Goal: Communication & Community: Answer question/provide support

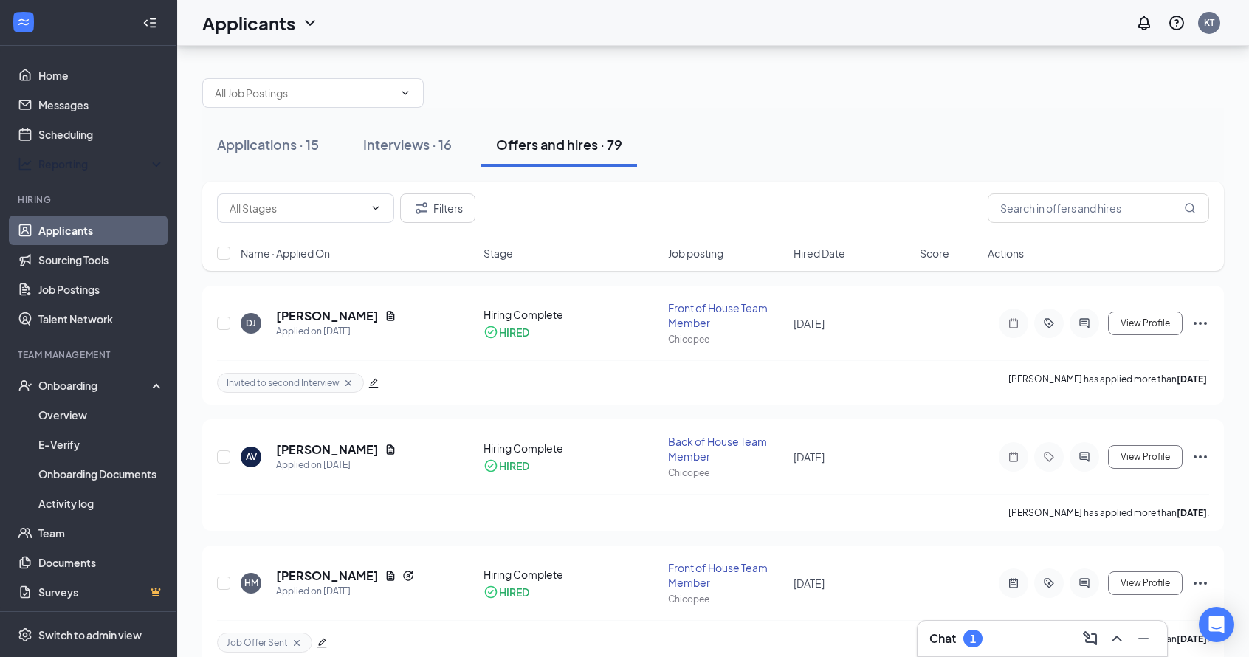
scroll to position [45, 0]
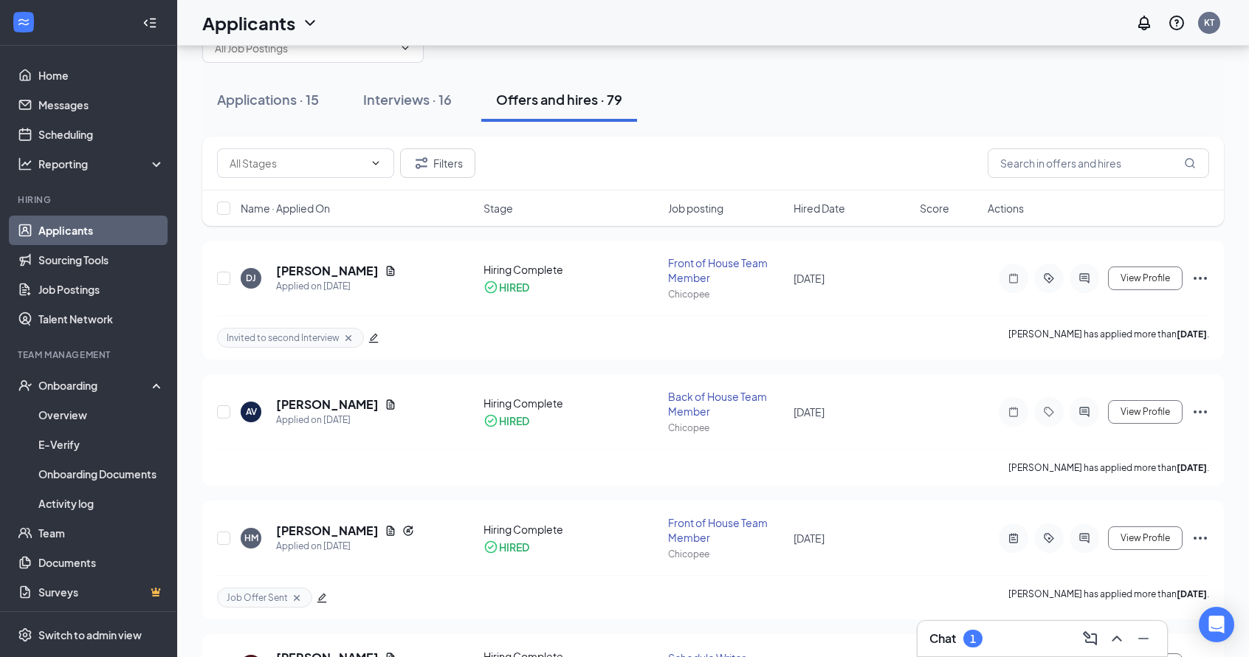
click at [99, 235] on link "Applicants" at bounding box center [101, 230] width 126 height 30
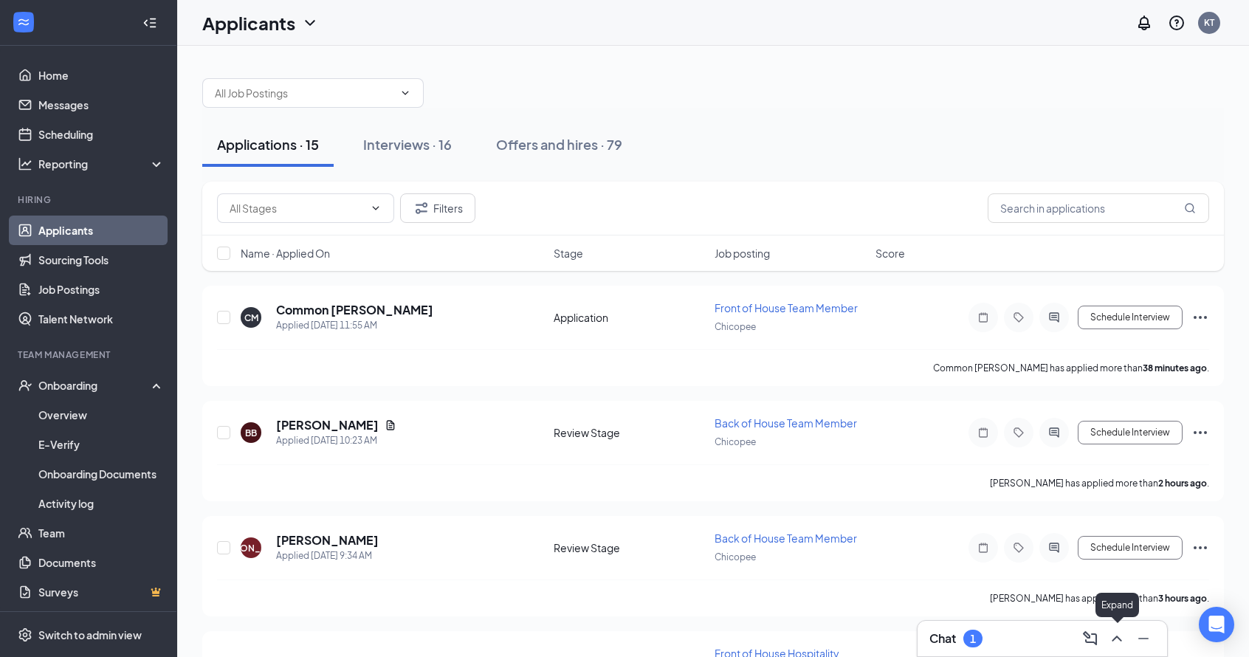
click at [1123, 637] on icon "ChevronUp" at bounding box center [1117, 638] width 18 height 18
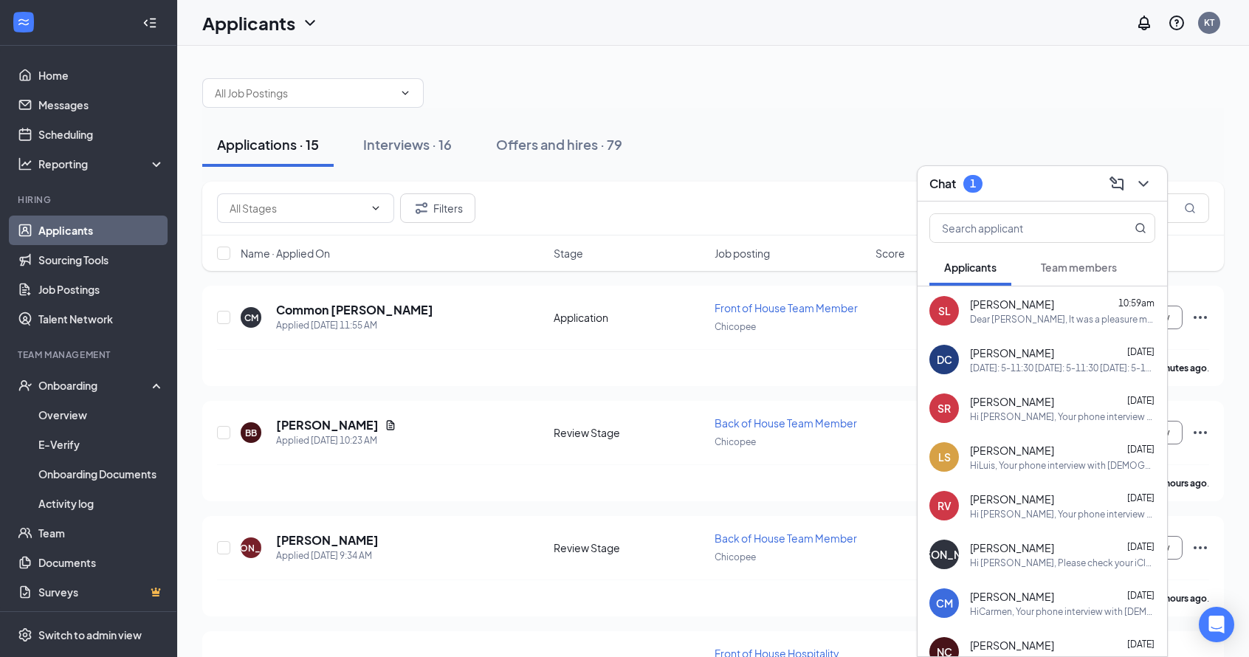
click at [1082, 272] on span "Team members" at bounding box center [1079, 267] width 76 height 13
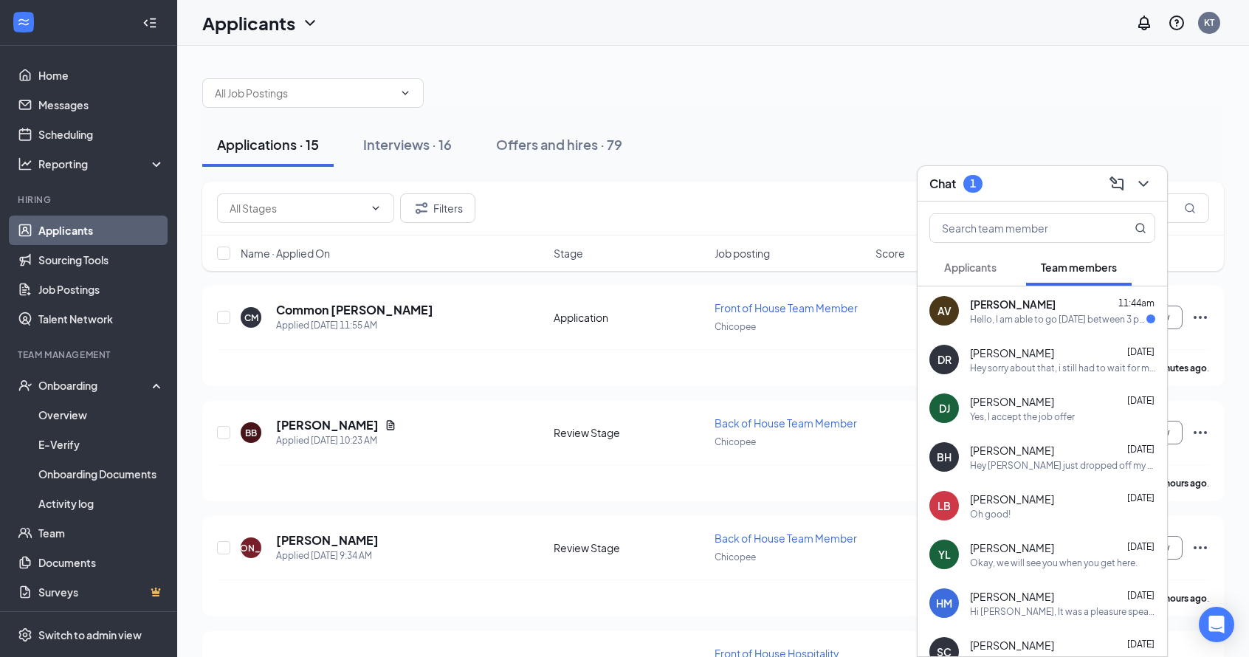
click at [1025, 322] on div "Hello, I am able to go [DATE] between 3 p.m. and 4 p.m. so that I have time to …" at bounding box center [1058, 319] width 176 height 13
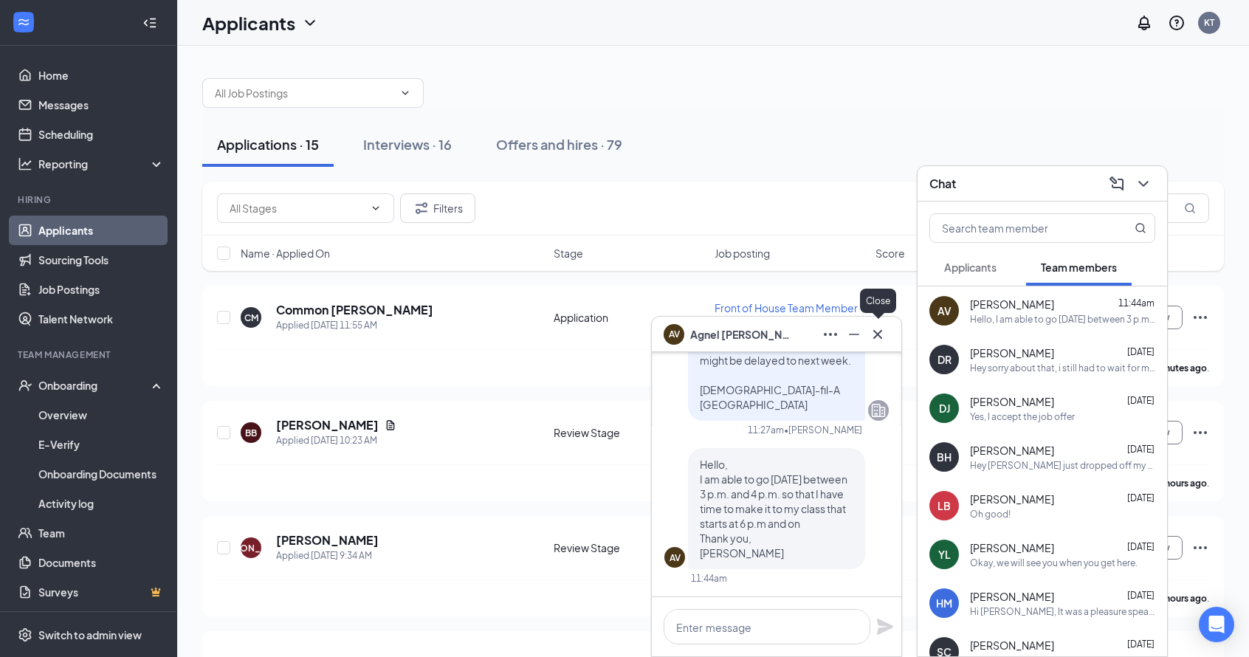
click at [883, 334] on icon "Cross" at bounding box center [878, 334] width 18 height 18
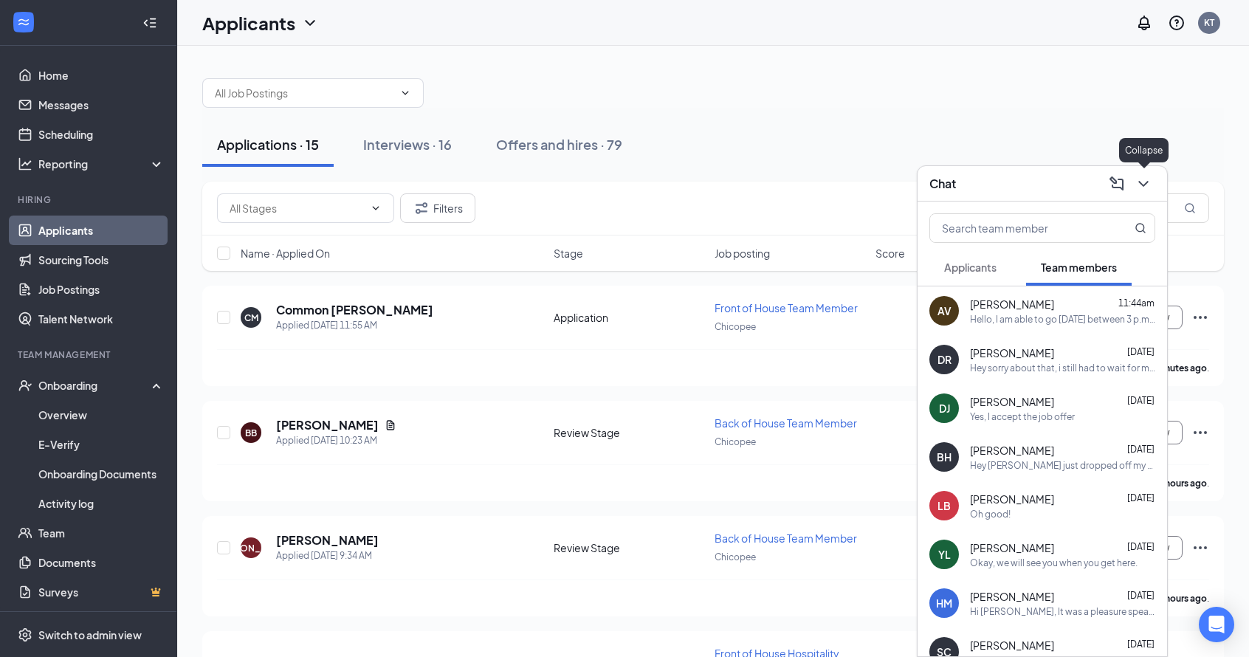
click at [1139, 182] on icon "ChevronDown" at bounding box center [1143, 184] width 18 height 18
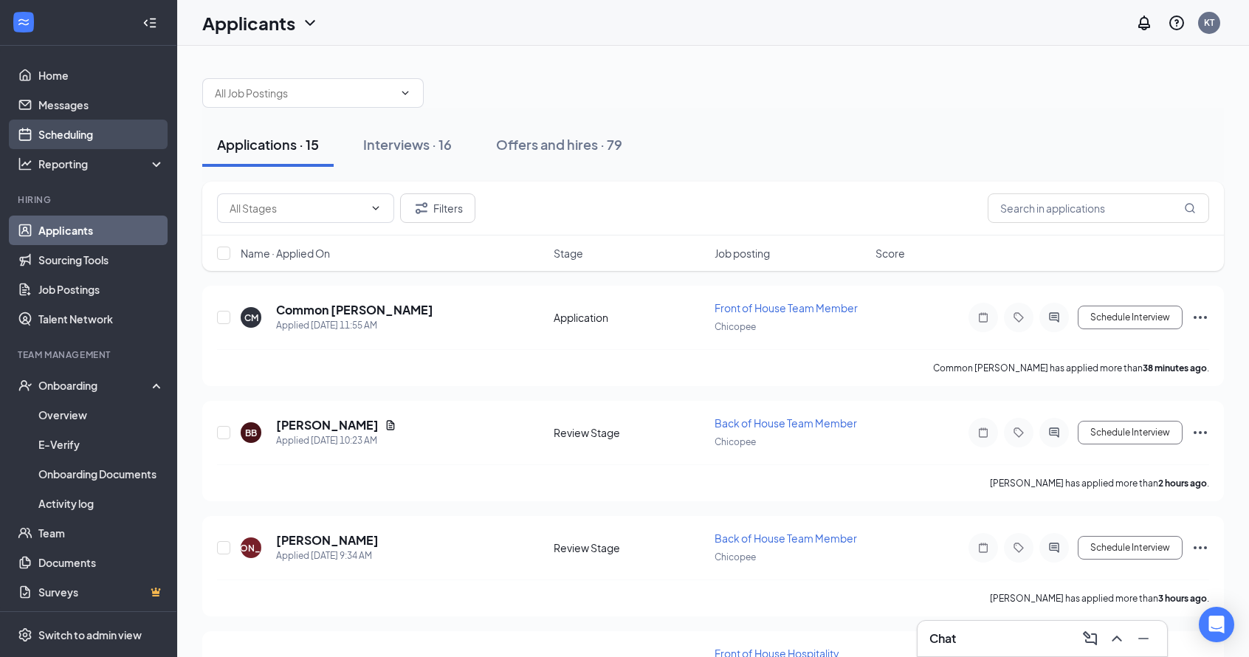
click at [89, 140] on link "Scheduling" at bounding box center [101, 135] width 126 height 30
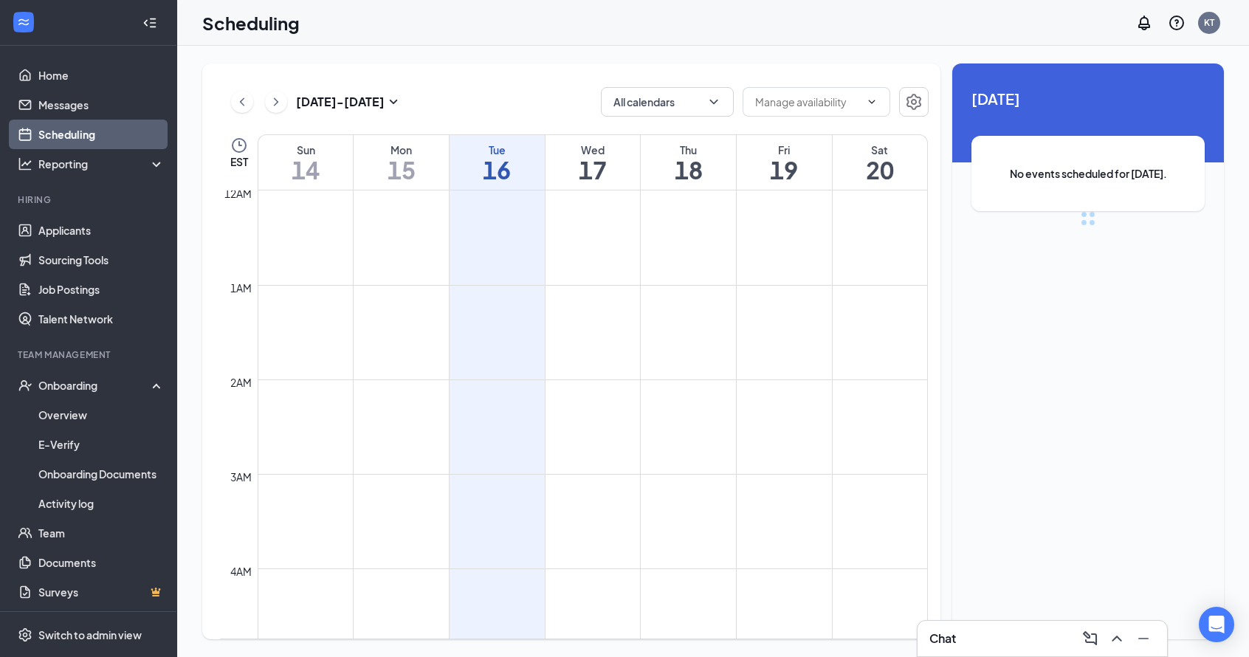
scroll to position [725, 0]
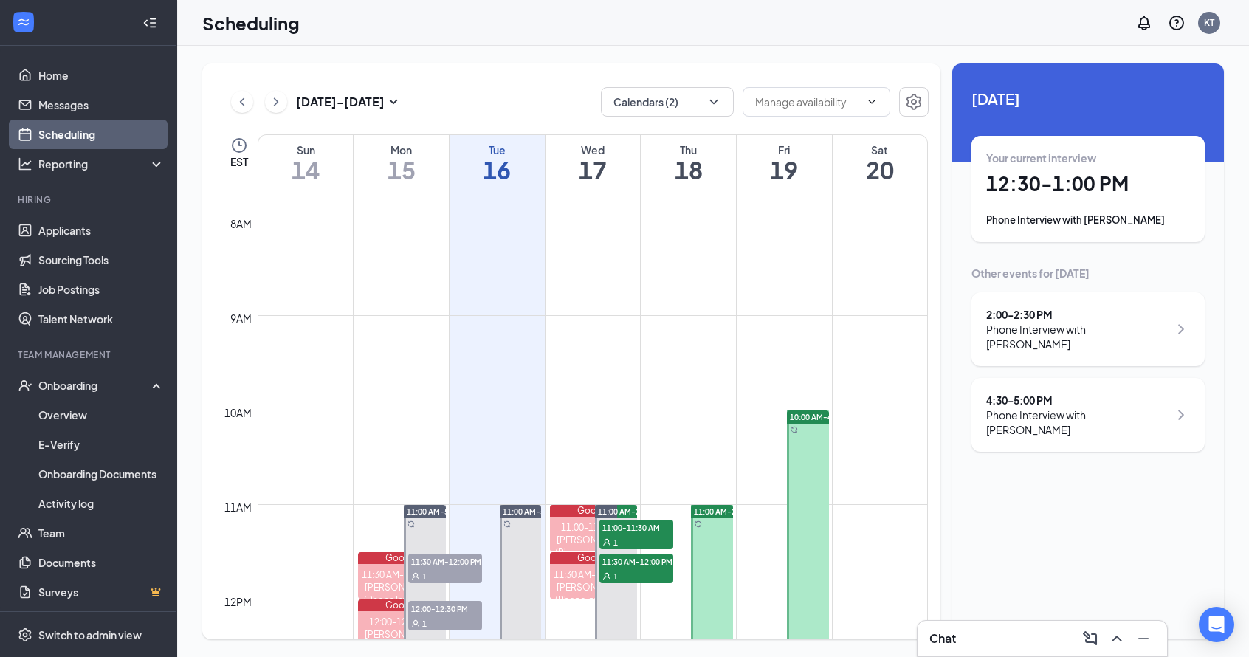
click at [1083, 199] on div "Your current interview 12:30 - 1:00 PM Phone Interview with [PERSON_NAME]" at bounding box center [1088, 189] width 204 height 77
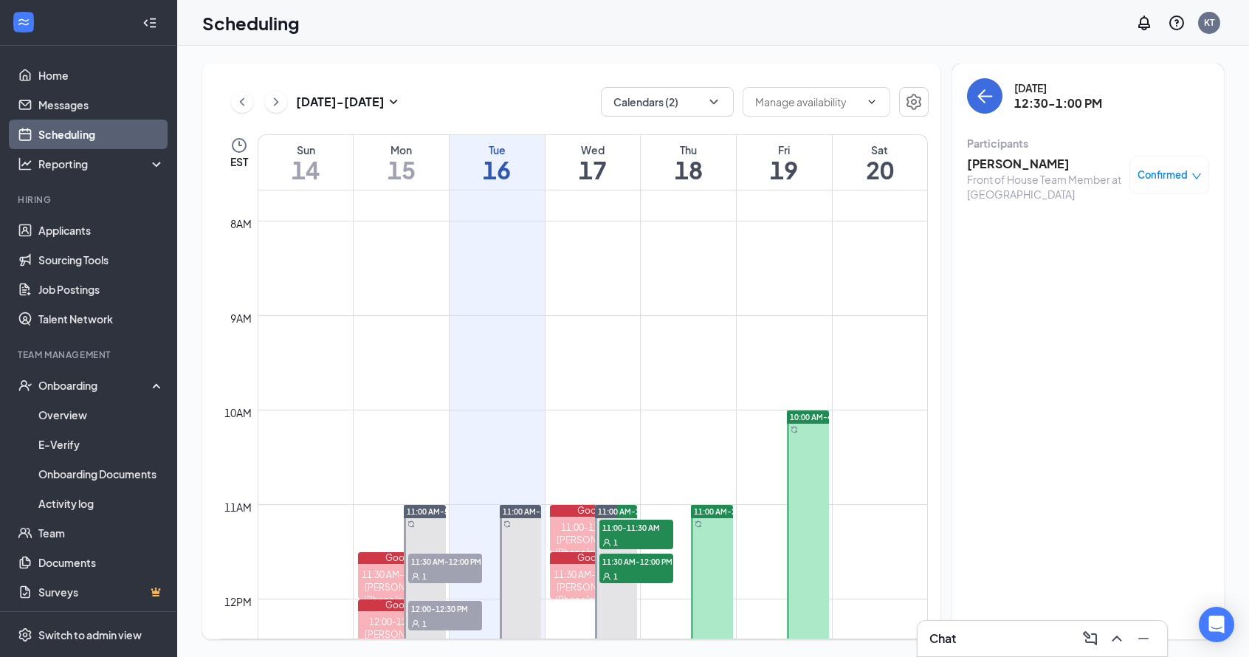
click at [992, 164] on h3 "[PERSON_NAME]" at bounding box center [1044, 164] width 155 height 16
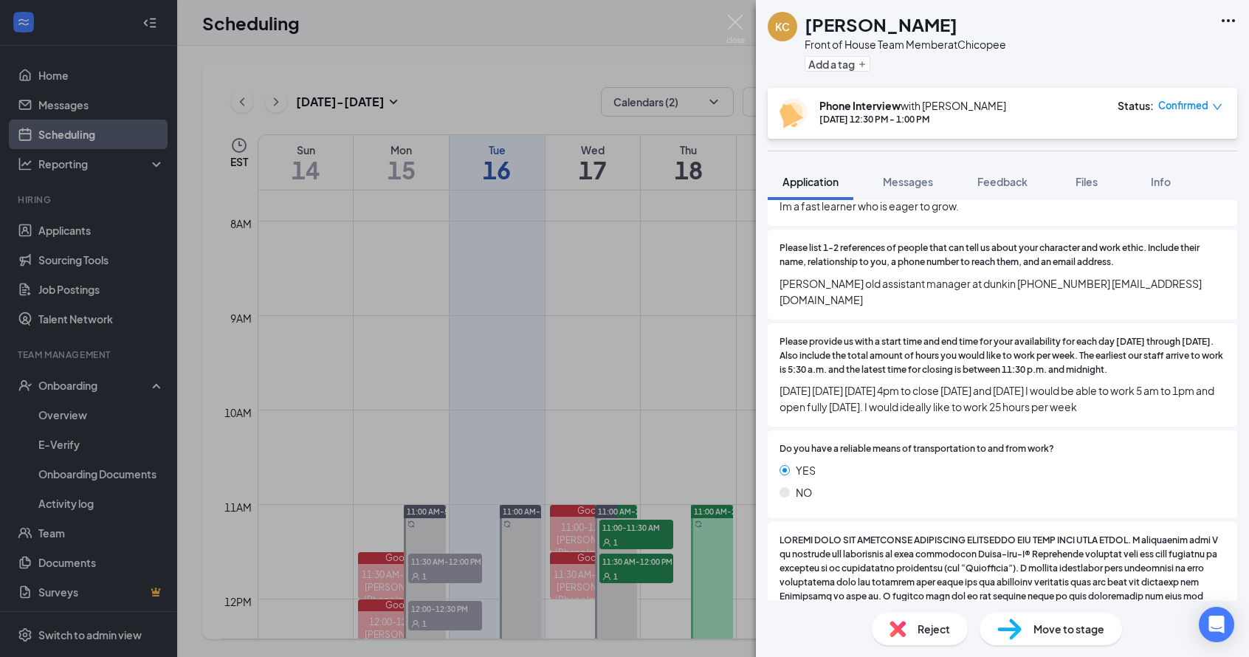
scroll to position [1021, 0]
click at [1042, 12] on div "[PERSON_NAME] [PERSON_NAME] Front of House Team Member at [GEOGRAPHIC_DATA] Add…" at bounding box center [1002, 44] width 493 height 88
click at [74, 228] on div "[PERSON_NAME] [PERSON_NAME] Front of House Team Member at [GEOGRAPHIC_DATA] Add…" at bounding box center [624, 328] width 1249 height 657
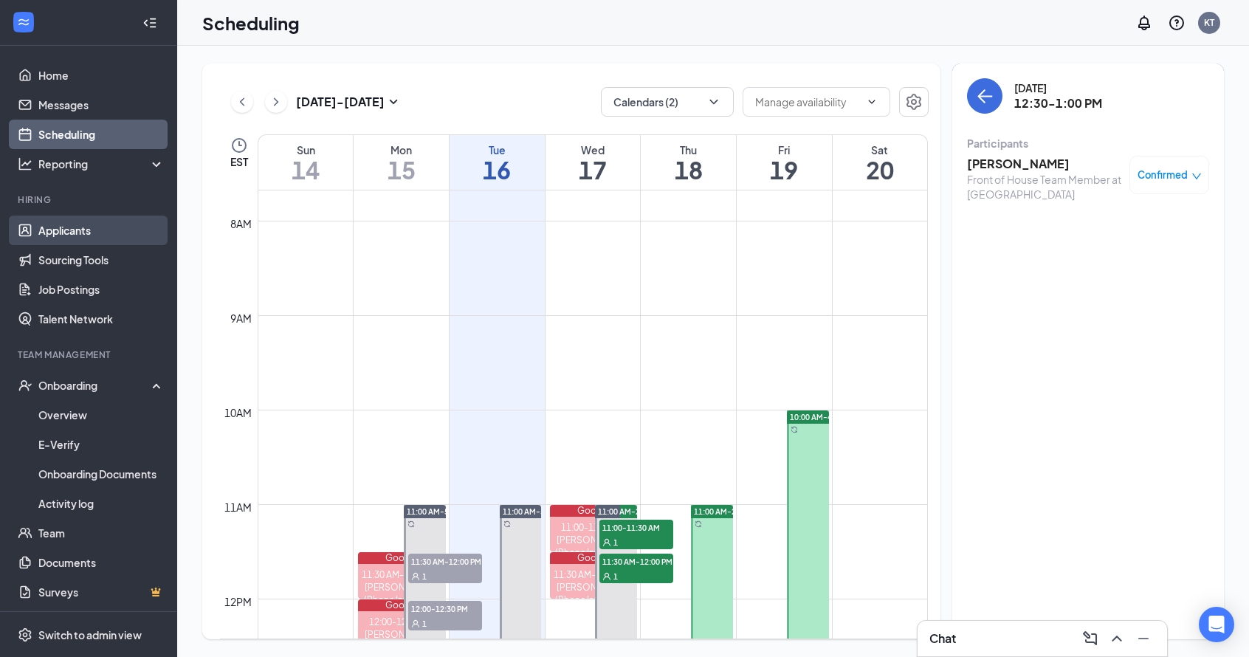
click at [74, 235] on link "Applicants" at bounding box center [101, 230] width 126 height 30
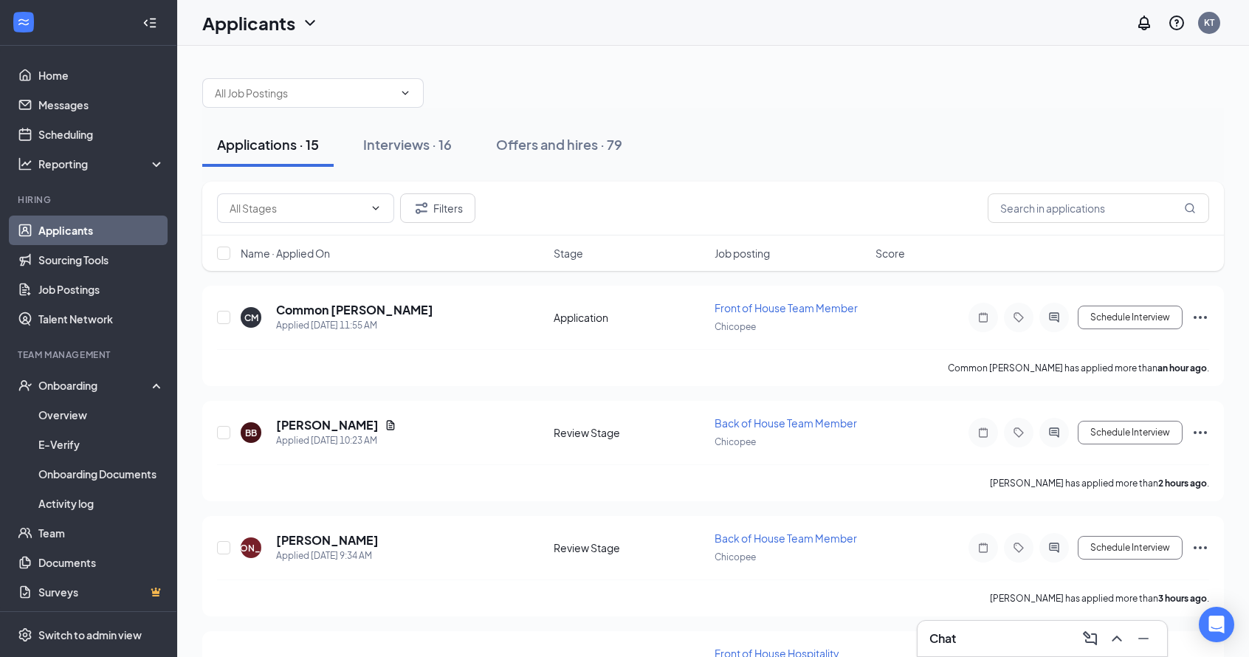
click at [714, 134] on div "Applications · 15 Interviews · 16 Offers and hires · 79" at bounding box center [712, 145] width 1021 height 44
click at [415, 146] on div "Interviews · 16" at bounding box center [407, 144] width 89 height 18
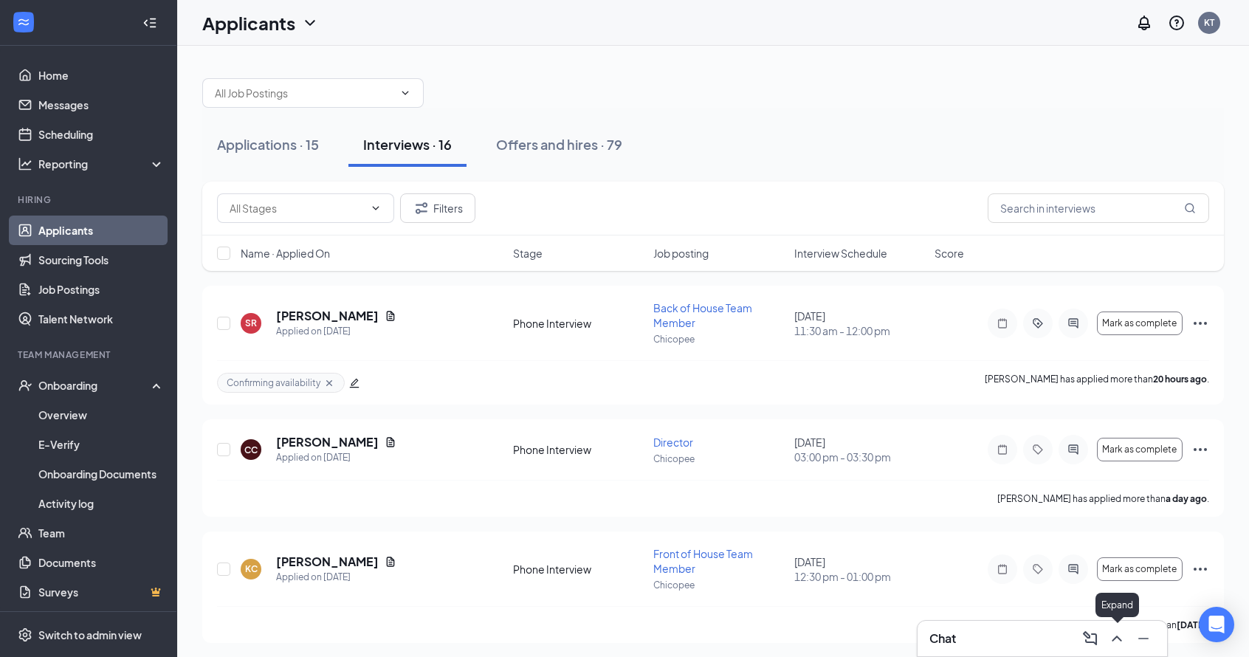
click at [1116, 641] on icon "ChevronUp" at bounding box center [1117, 638] width 18 height 18
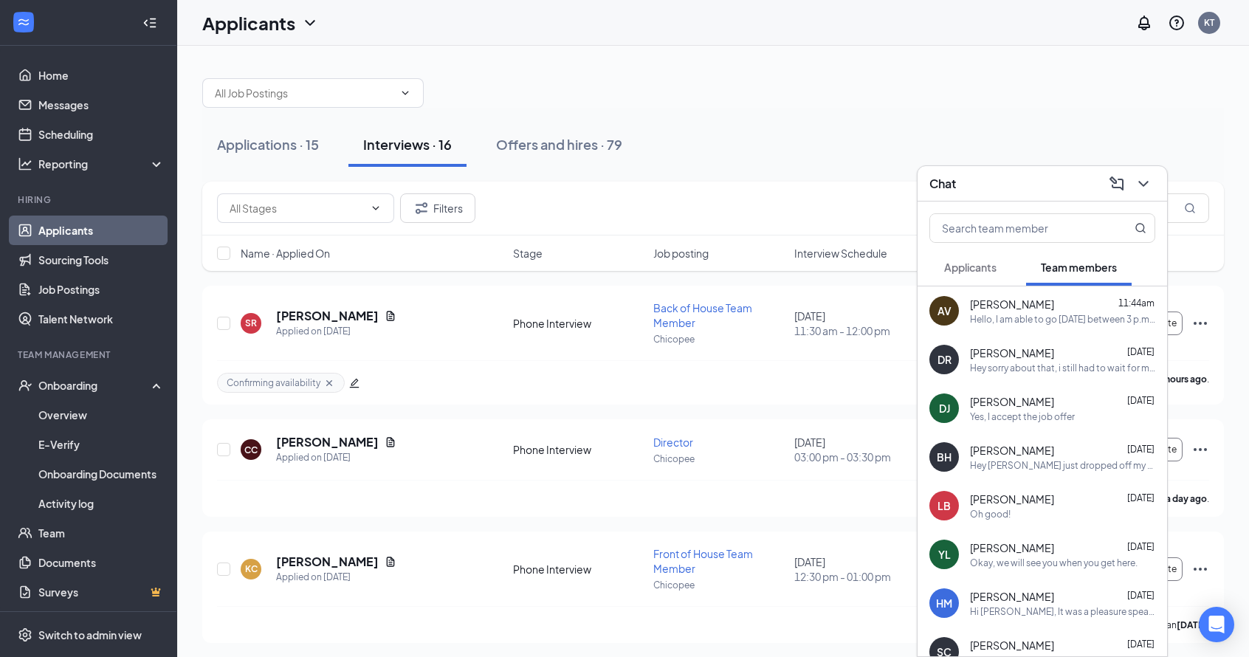
click at [964, 266] on span "Applicants" at bounding box center [970, 267] width 52 height 13
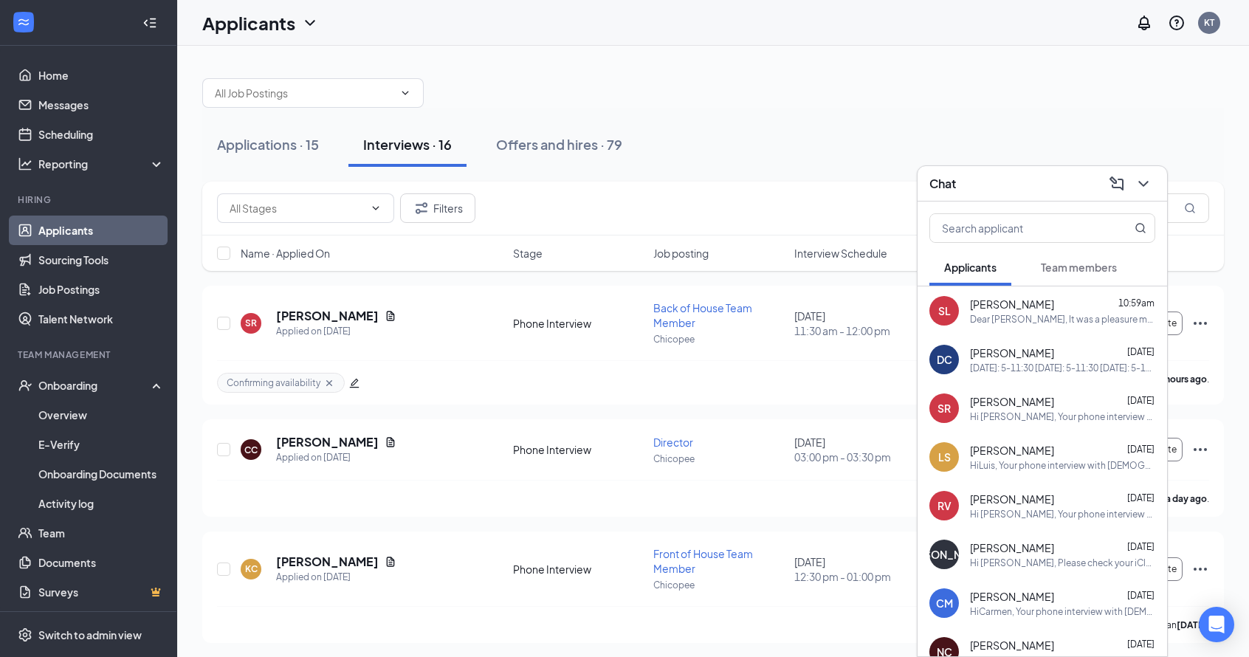
click at [1075, 266] on span "Team members" at bounding box center [1079, 267] width 76 height 13
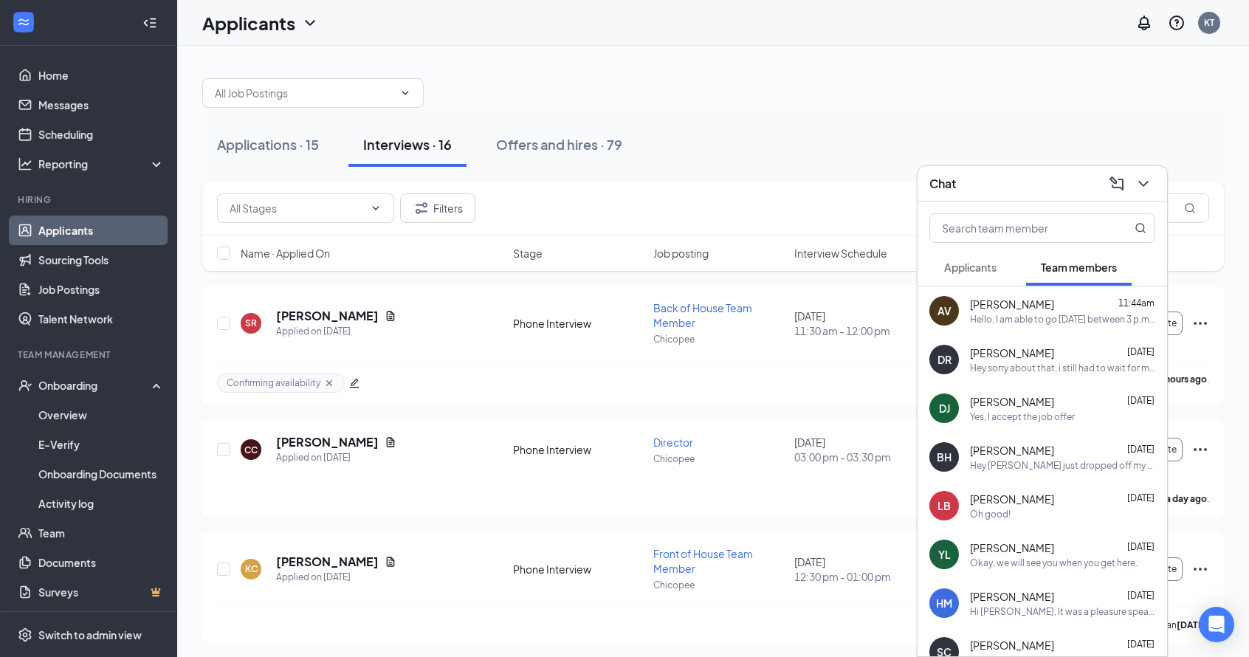
click at [1019, 322] on div "Hello, I am able to go [DATE] between 3 p.m. and 4 p.m. so that I have time to …" at bounding box center [1062, 319] width 185 height 13
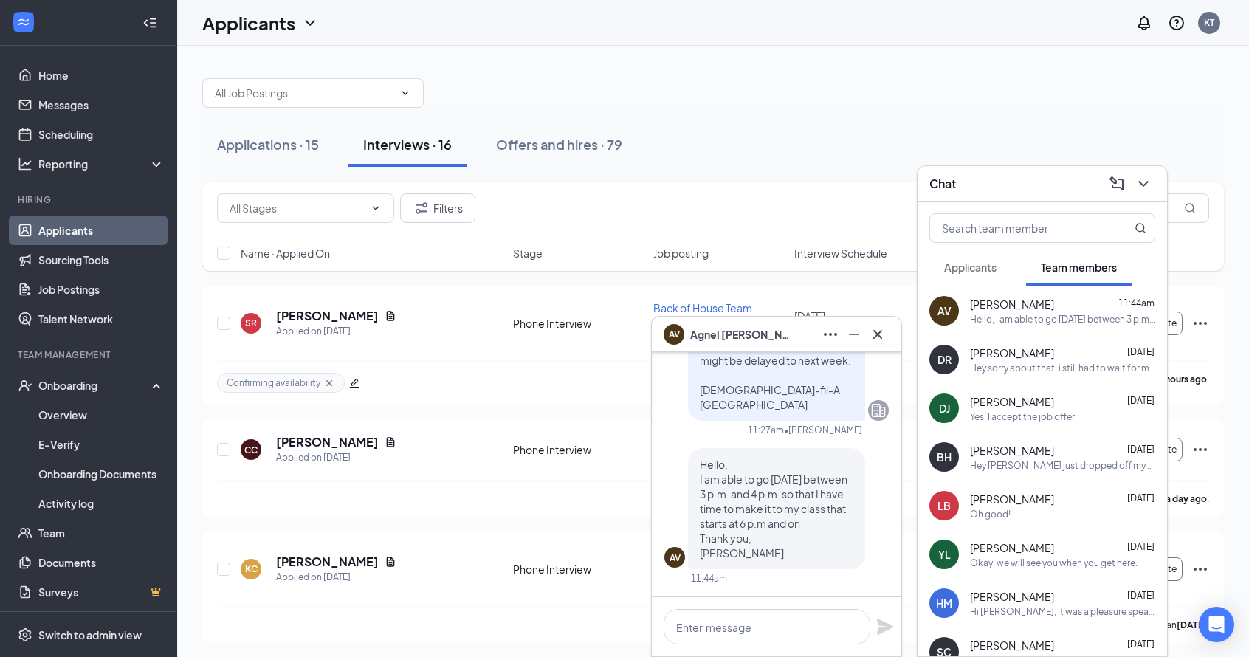
scroll to position [10, 0]
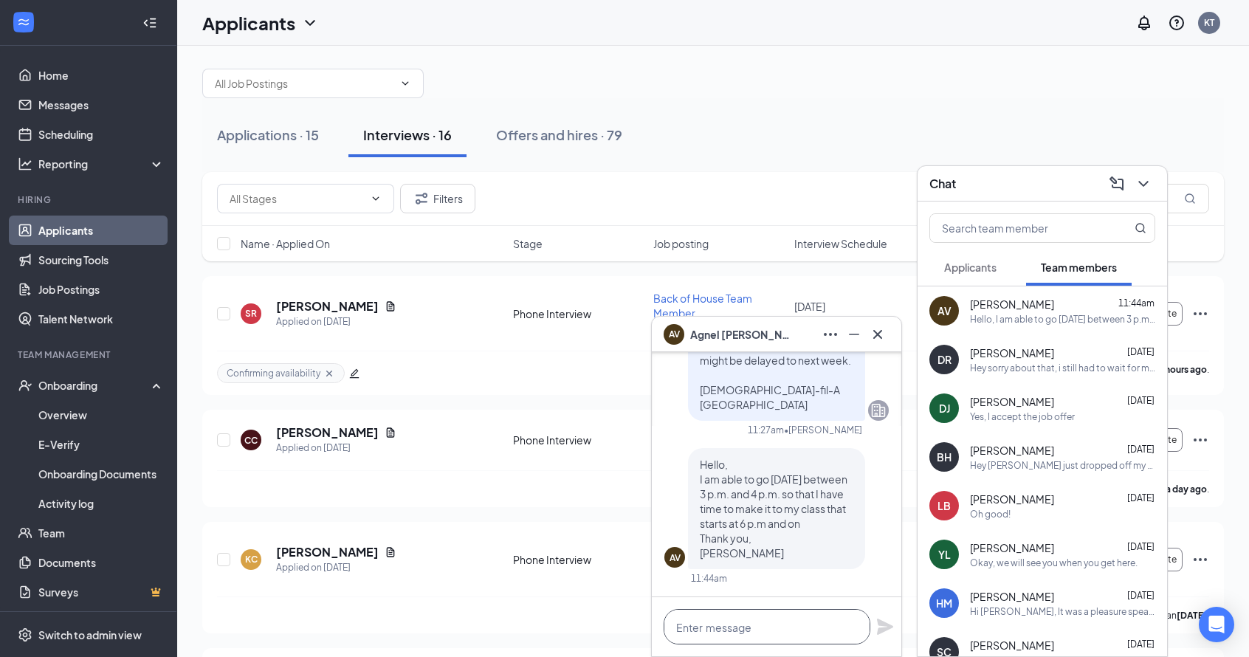
click at [731, 635] on textarea at bounding box center [766, 626] width 207 height 35
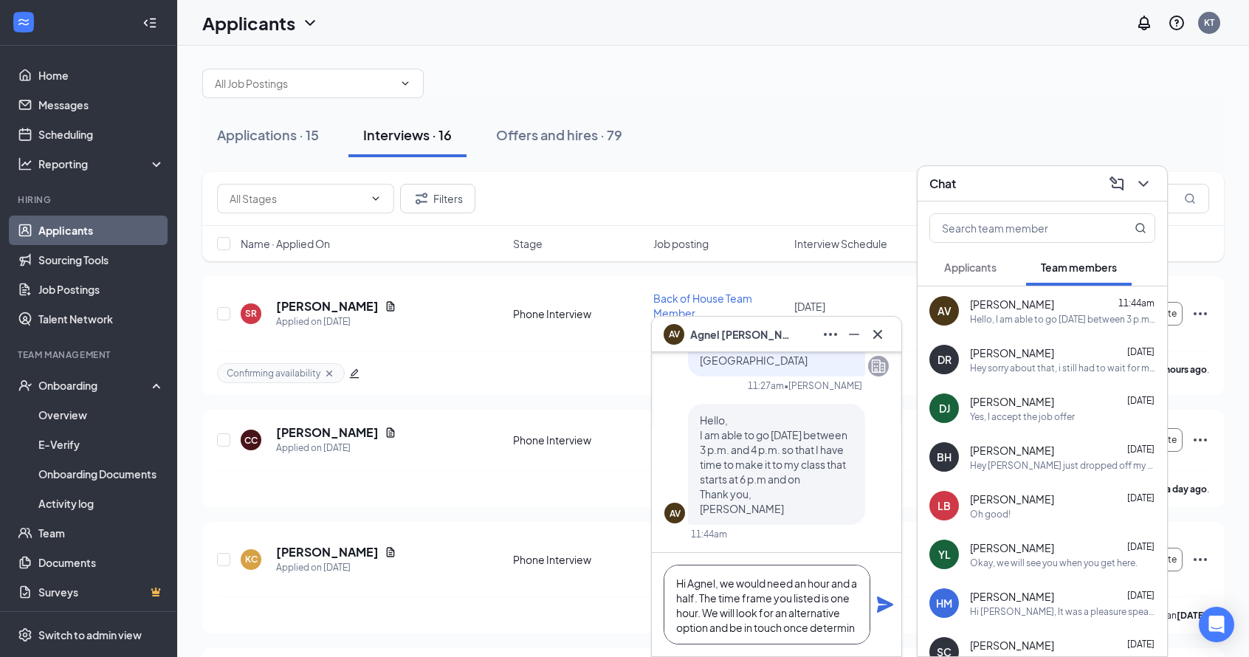
scroll to position [6, 0]
click at [711, 596] on textarea "Hi Agnel, we would need an hour and a half. The time frame you listed is one ho…" at bounding box center [766, 605] width 207 height 80
click at [779, 634] on textarea "Hi Agnel, we would need an hour and a half. Unfortunately, the time frame you l…" at bounding box center [766, 605] width 207 height 80
type textarea "Hi Agnel, we would need an hour and a half. Unfortunately, the time frame you l…"
click at [881, 607] on icon "Plane" at bounding box center [885, 604] width 16 height 16
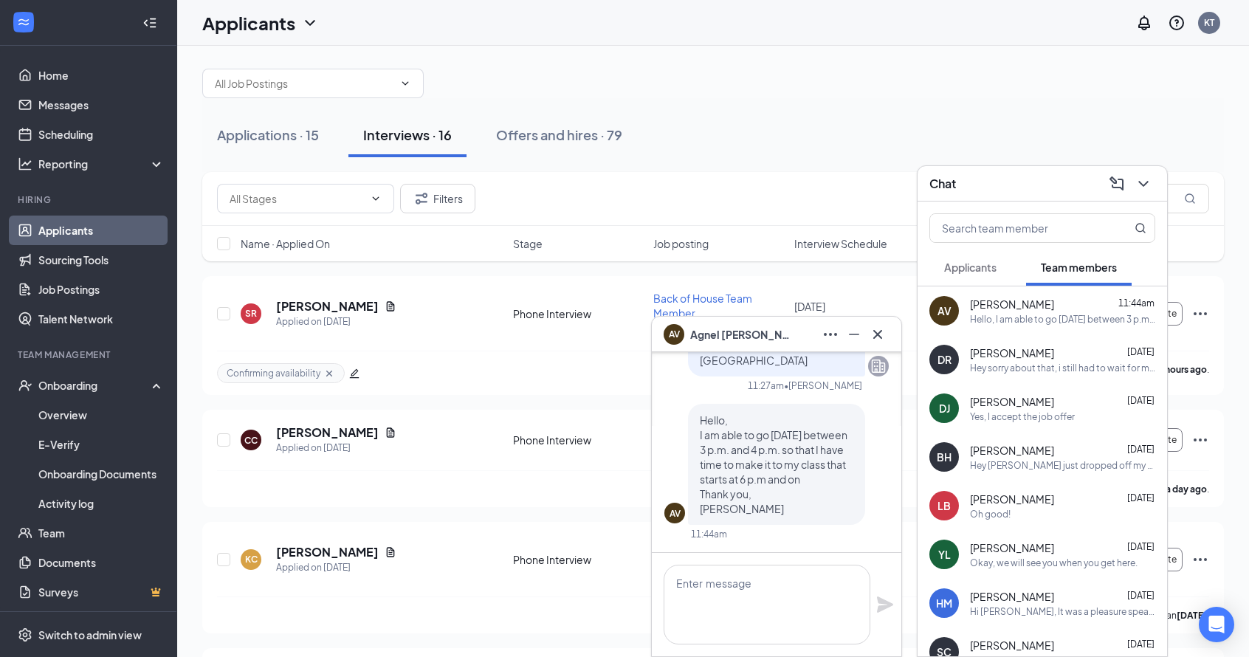
scroll to position [0, 0]
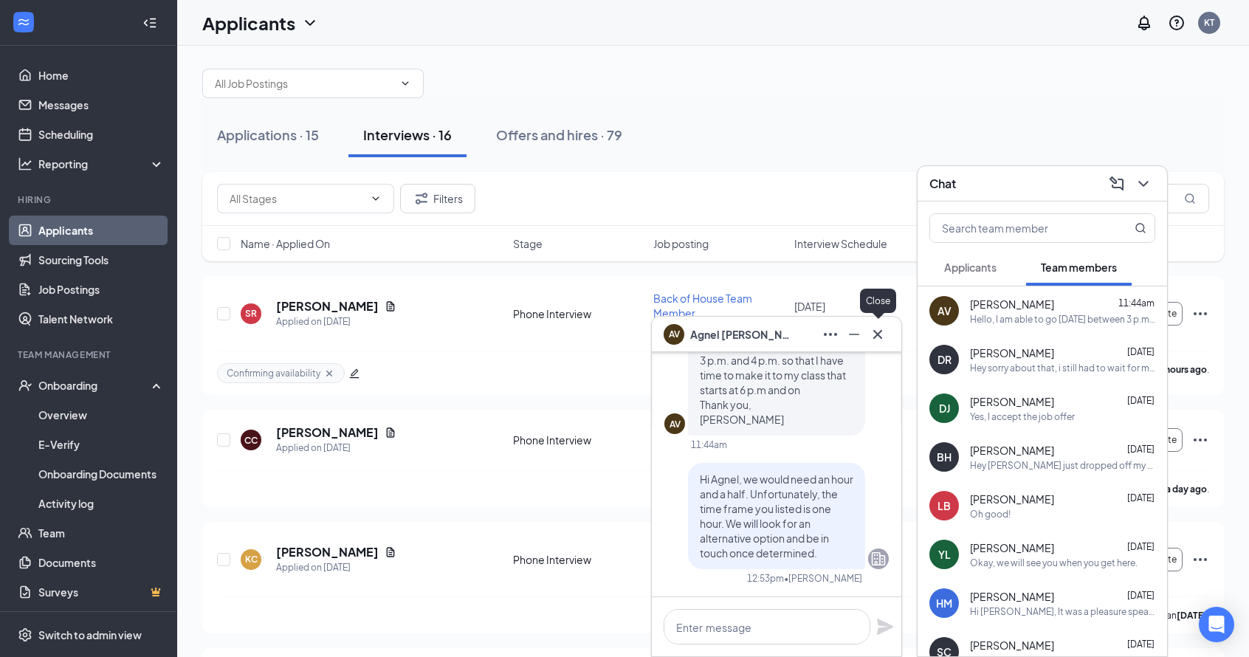
click at [880, 337] on icon "Cross" at bounding box center [878, 334] width 18 height 18
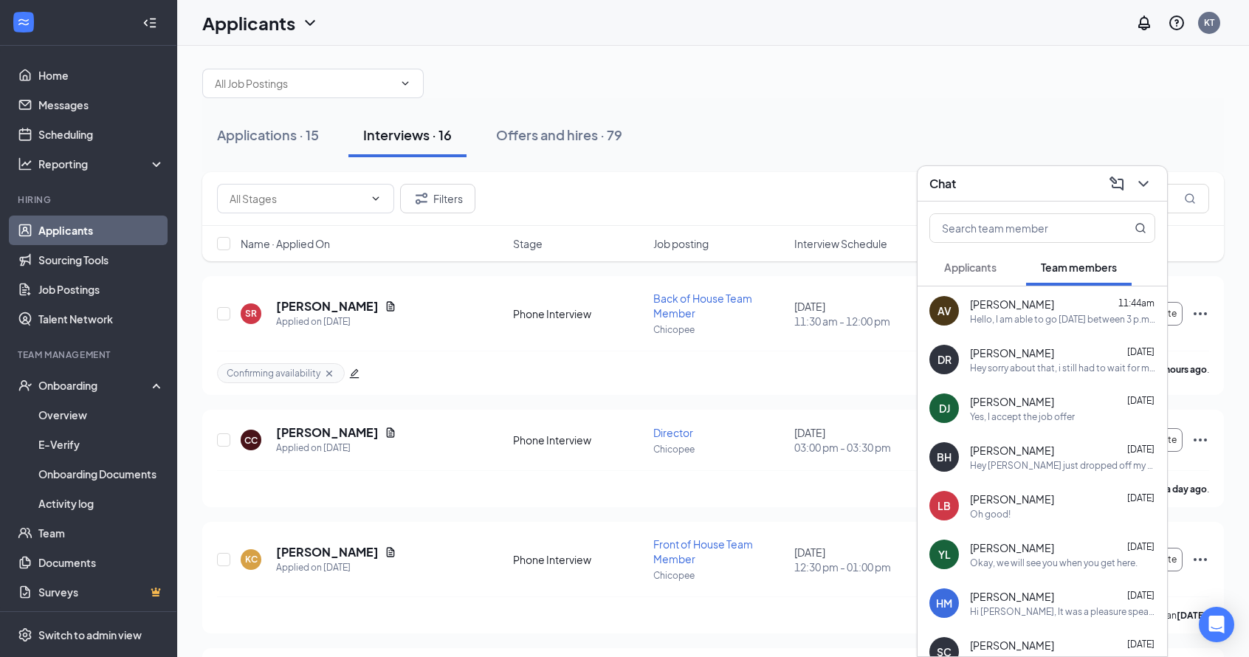
click at [970, 272] on span "Applicants" at bounding box center [970, 267] width 52 height 13
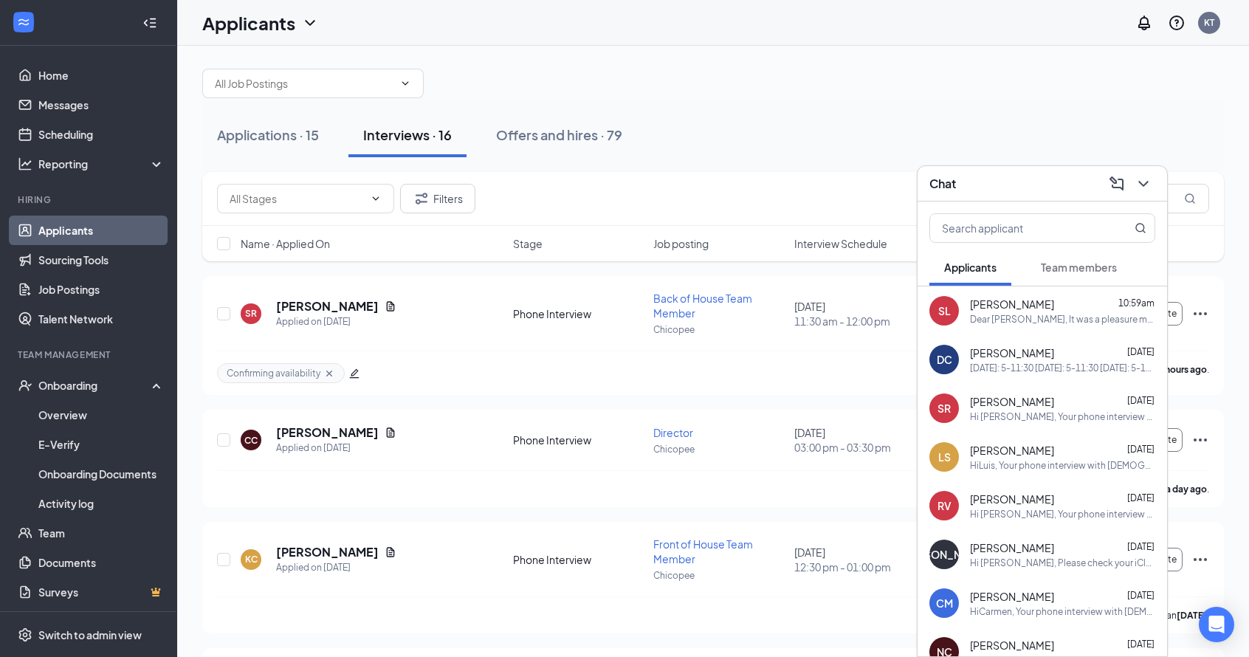
click at [1019, 310] on span "[PERSON_NAME]" at bounding box center [1012, 304] width 84 height 15
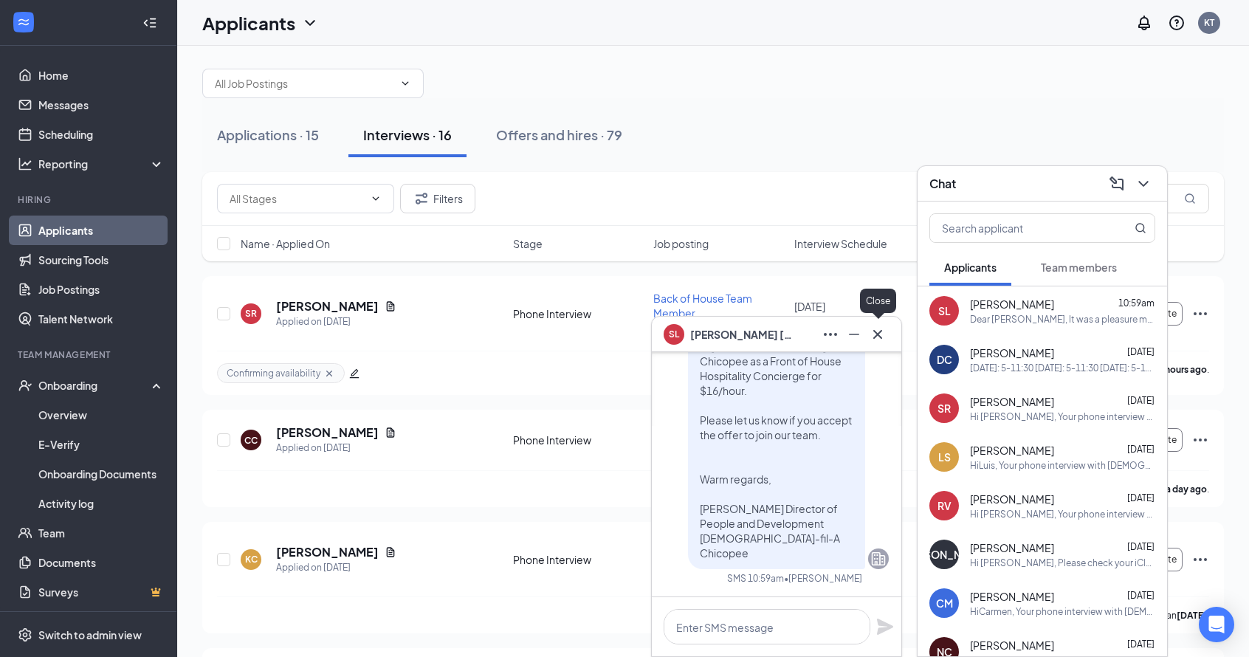
click at [873, 334] on icon "Cross" at bounding box center [878, 334] width 18 height 18
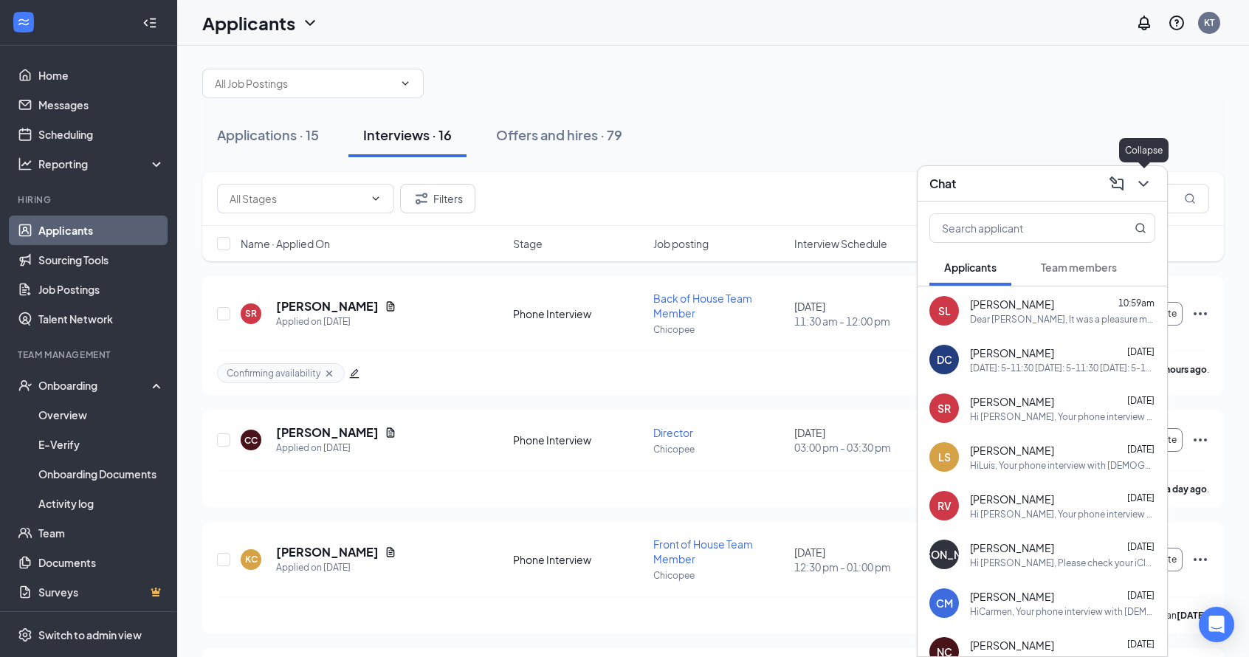
click at [1145, 182] on icon "ChevronDown" at bounding box center [1143, 184] width 18 height 18
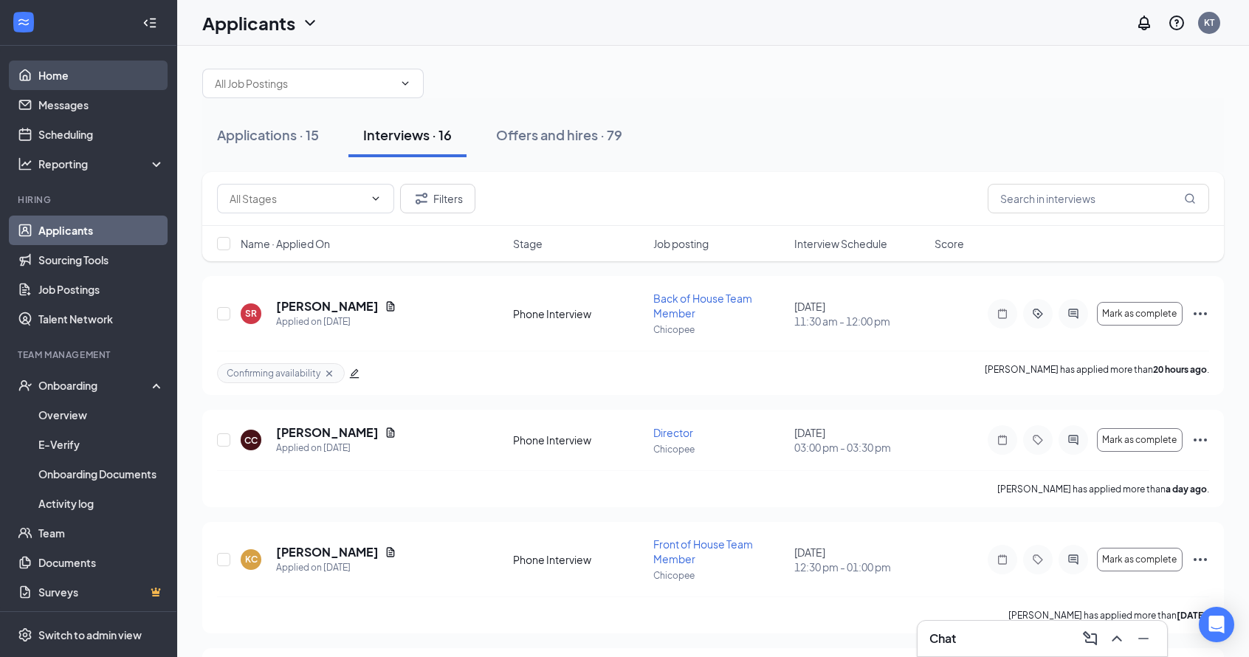
click at [60, 76] on link "Home" at bounding box center [101, 76] width 126 height 30
